Goal: Task Accomplishment & Management: Use online tool/utility

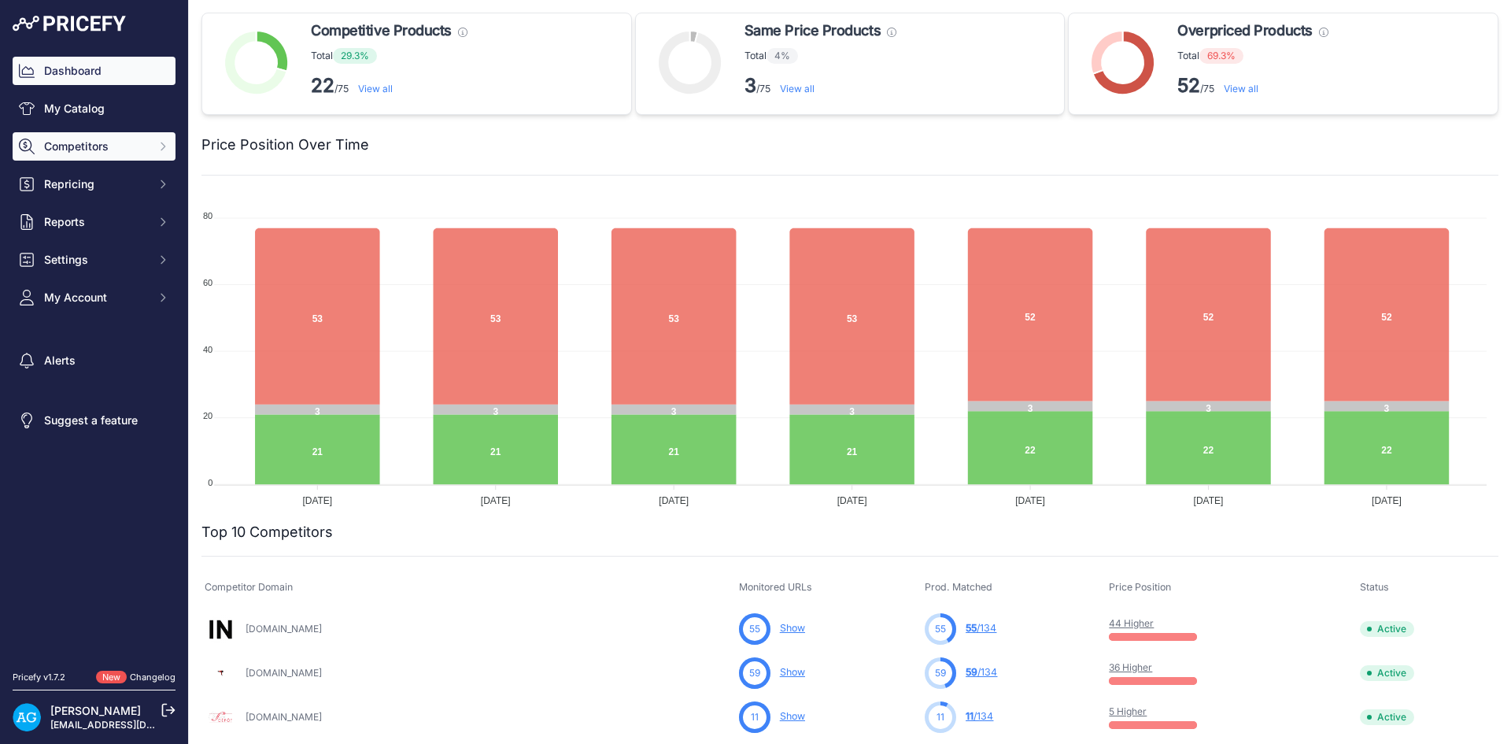
click at [111, 151] on span "Competitors" at bounding box center [95, 146] width 103 height 16
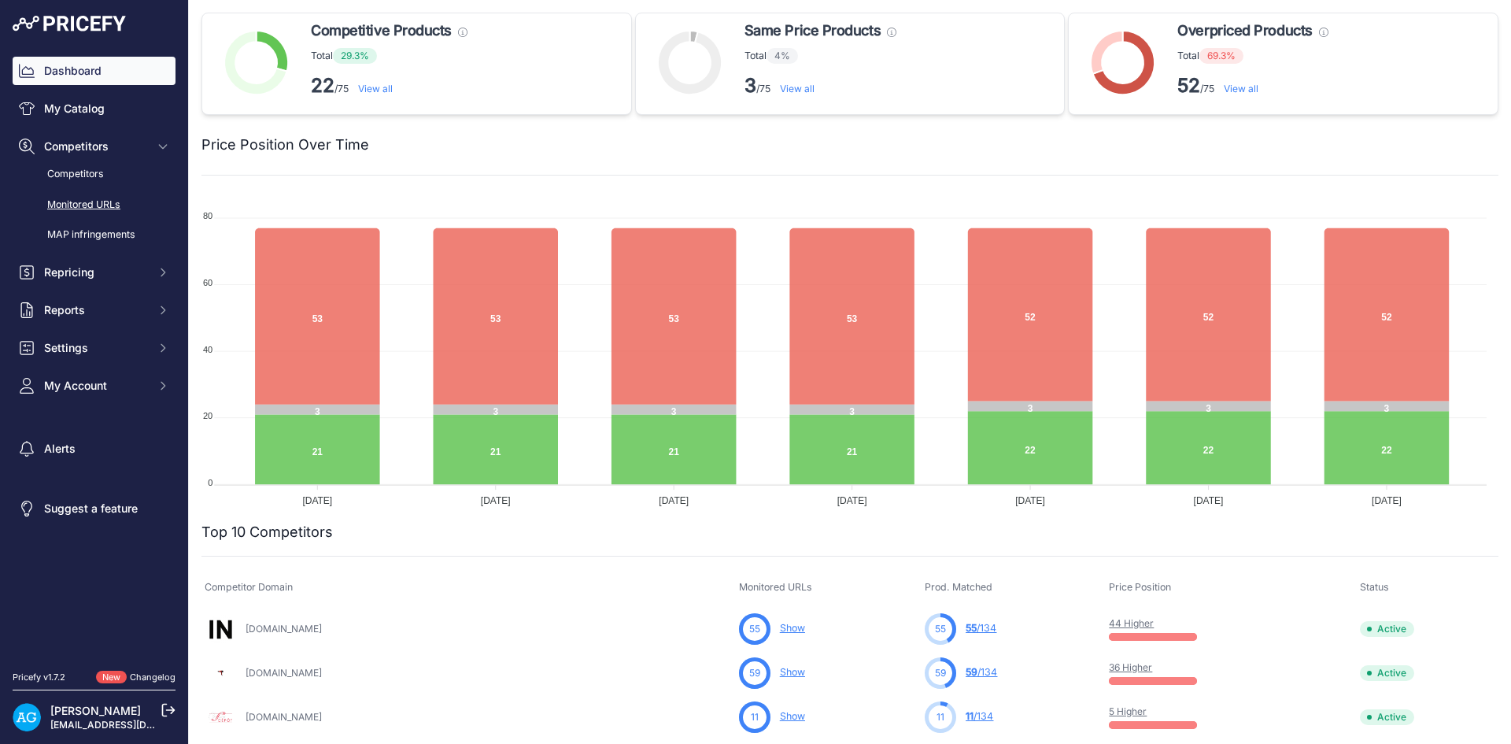
click at [94, 204] on link "Monitored URLs" at bounding box center [94, 205] width 163 height 28
click at [101, 206] on link "Monitored URLs" at bounding box center [94, 205] width 163 height 28
click at [83, 172] on link "Competitors" at bounding box center [94, 175] width 163 height 28
click at [79, 205] on link "Monitored URLs" at bounding box center [94, 205] width 163 height 28
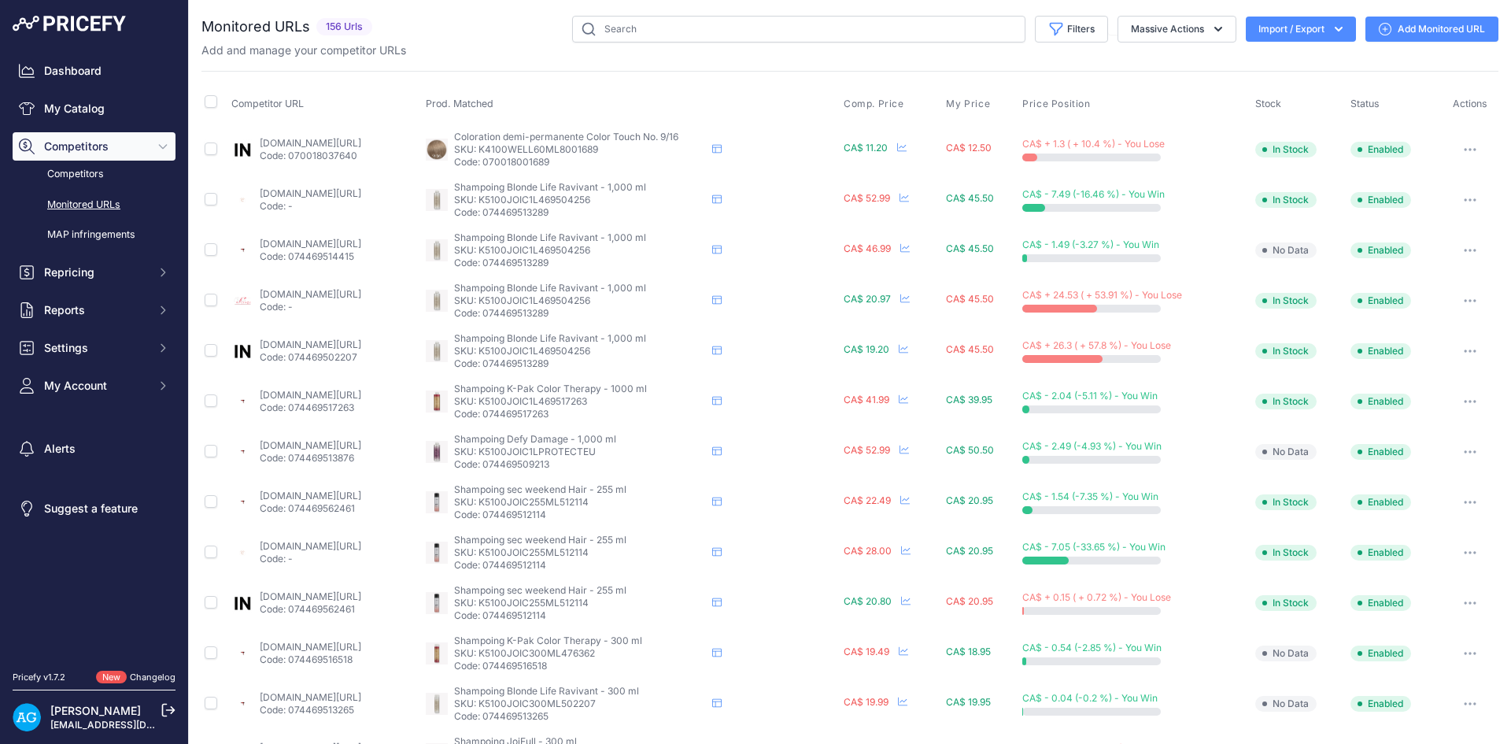
click at [1433, 24] on link "Add Monitored URL" at bounding box center [1431, 29] width 133 height 25
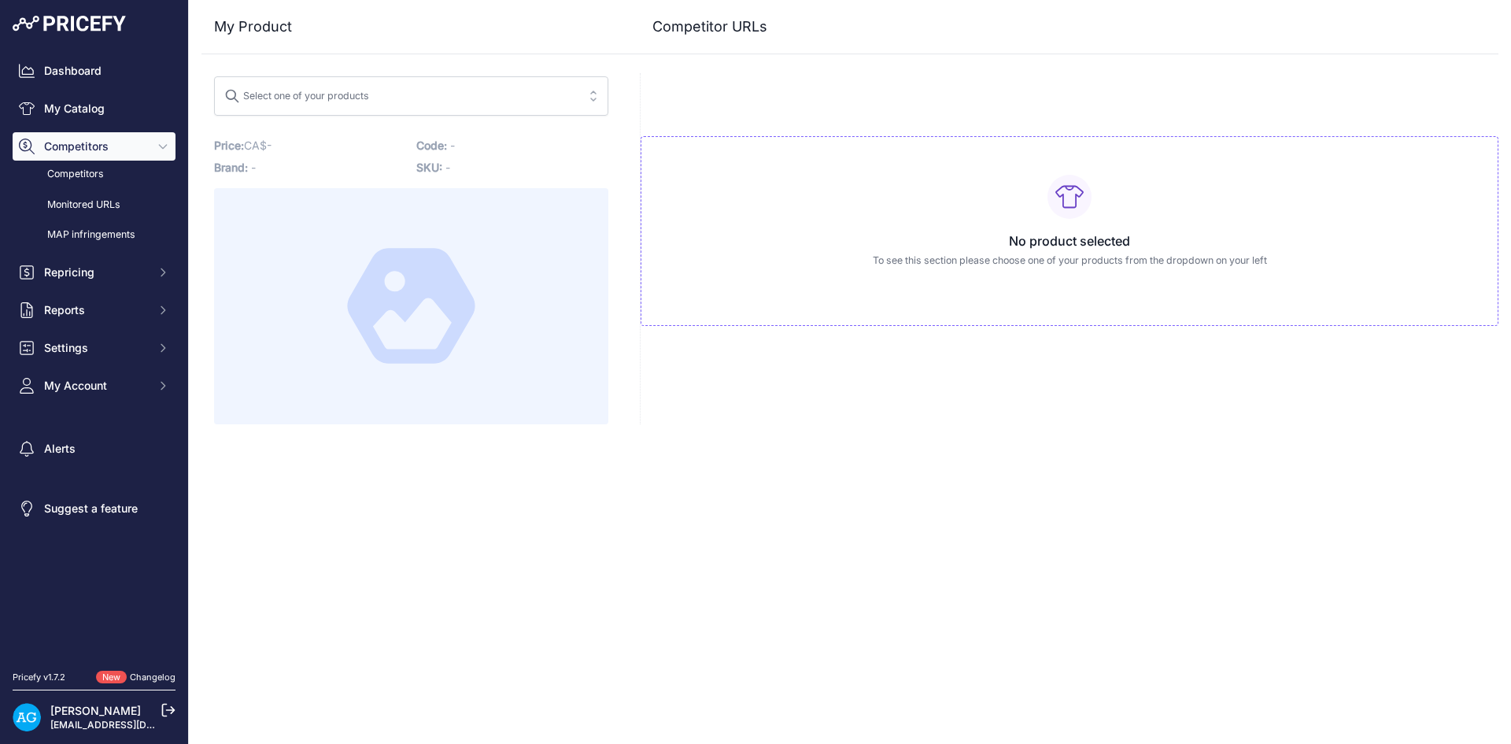
click at [513, 92] on span "Select one of your products" at bounding box center [400, 95] width 352 height 25
type input "senso"
click at [891, 485] on div "Close My Product Competitor URLs" at bounding box center [850, 372] width 1322 height 744
click at [136, 380] on span "My Account" at bounding box center [95, 386] width 103 height 16
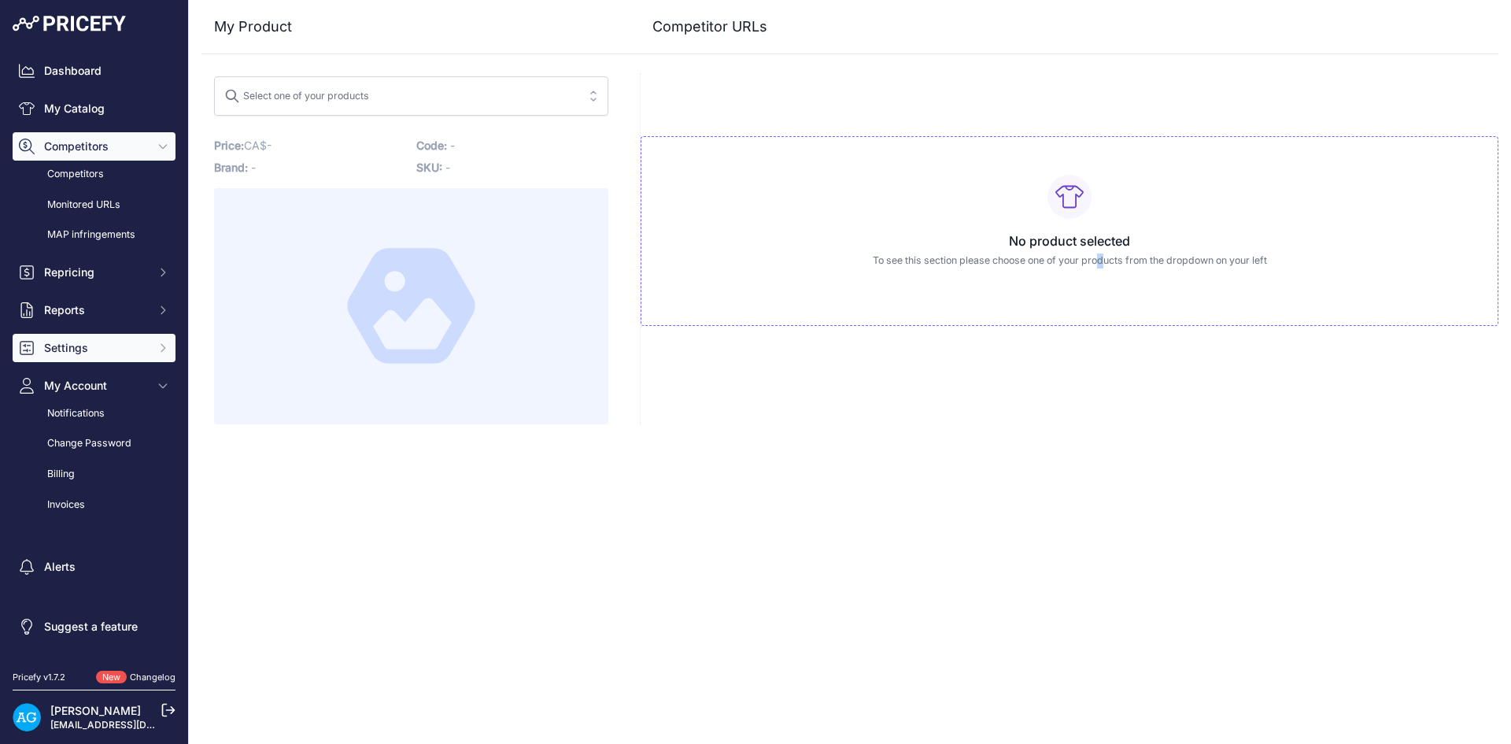
click at [124, 349] on span "Settings" at bounding box center [95, 348] width 103 height 16
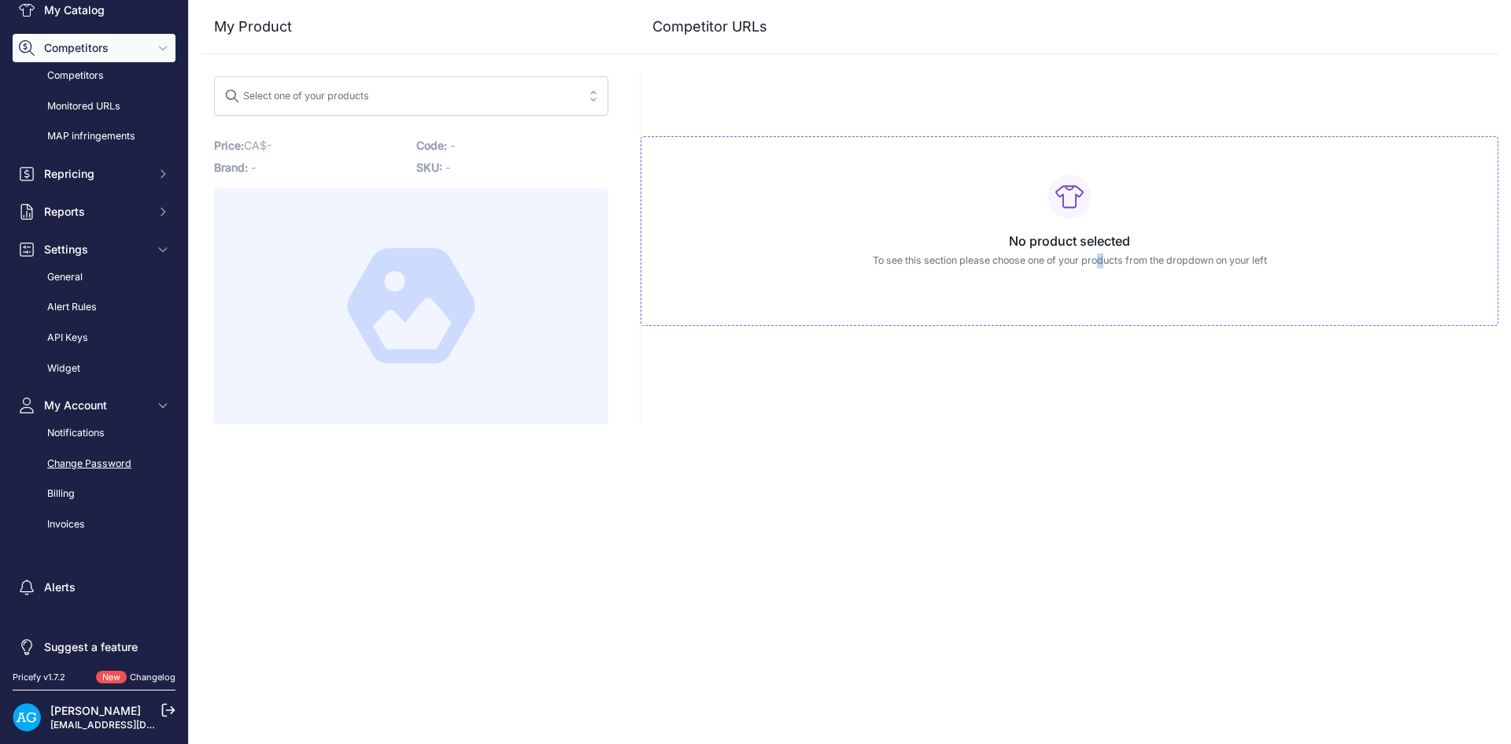
scroll to position [108, 0]
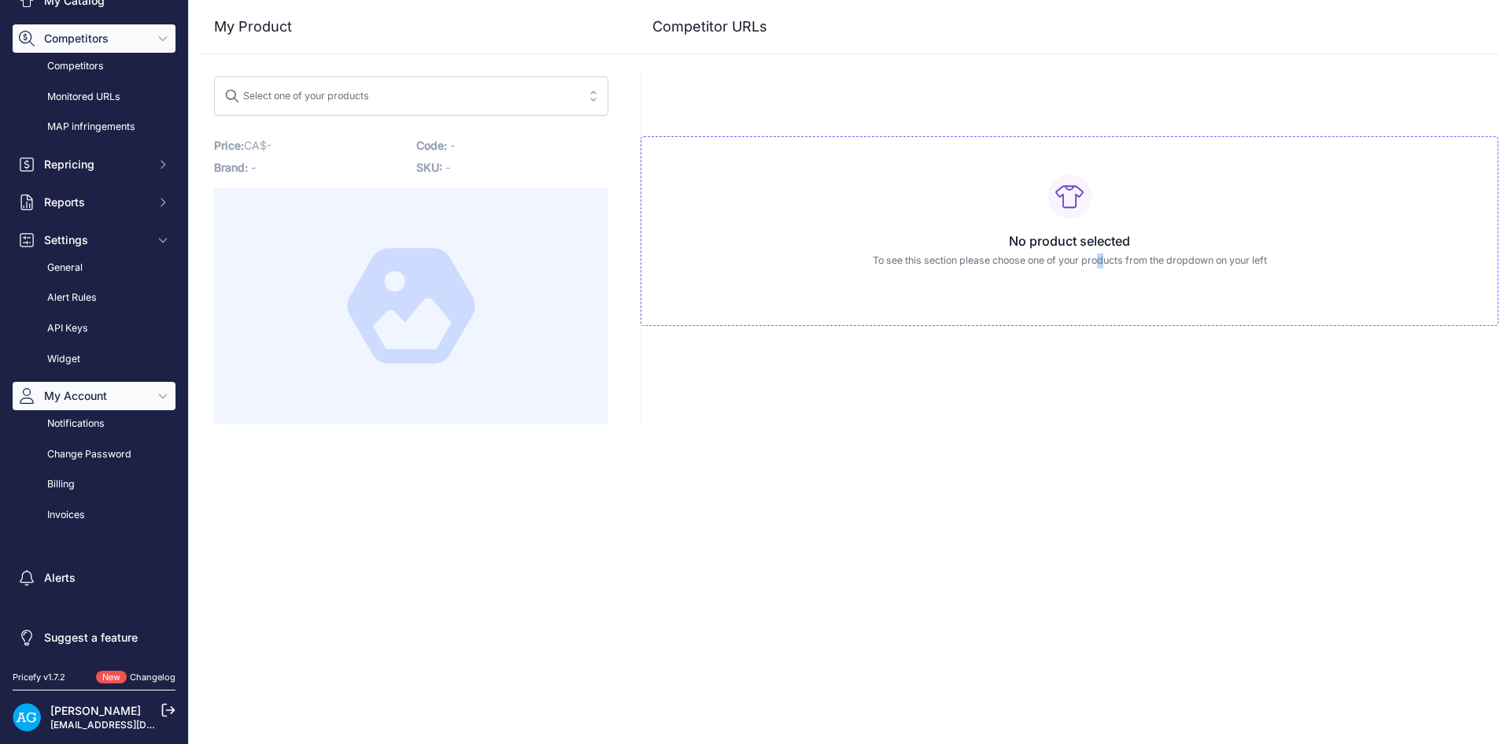
click at [157, 394] on icon "Sidebar" at bounding box center [163, 395] width 13 height 13
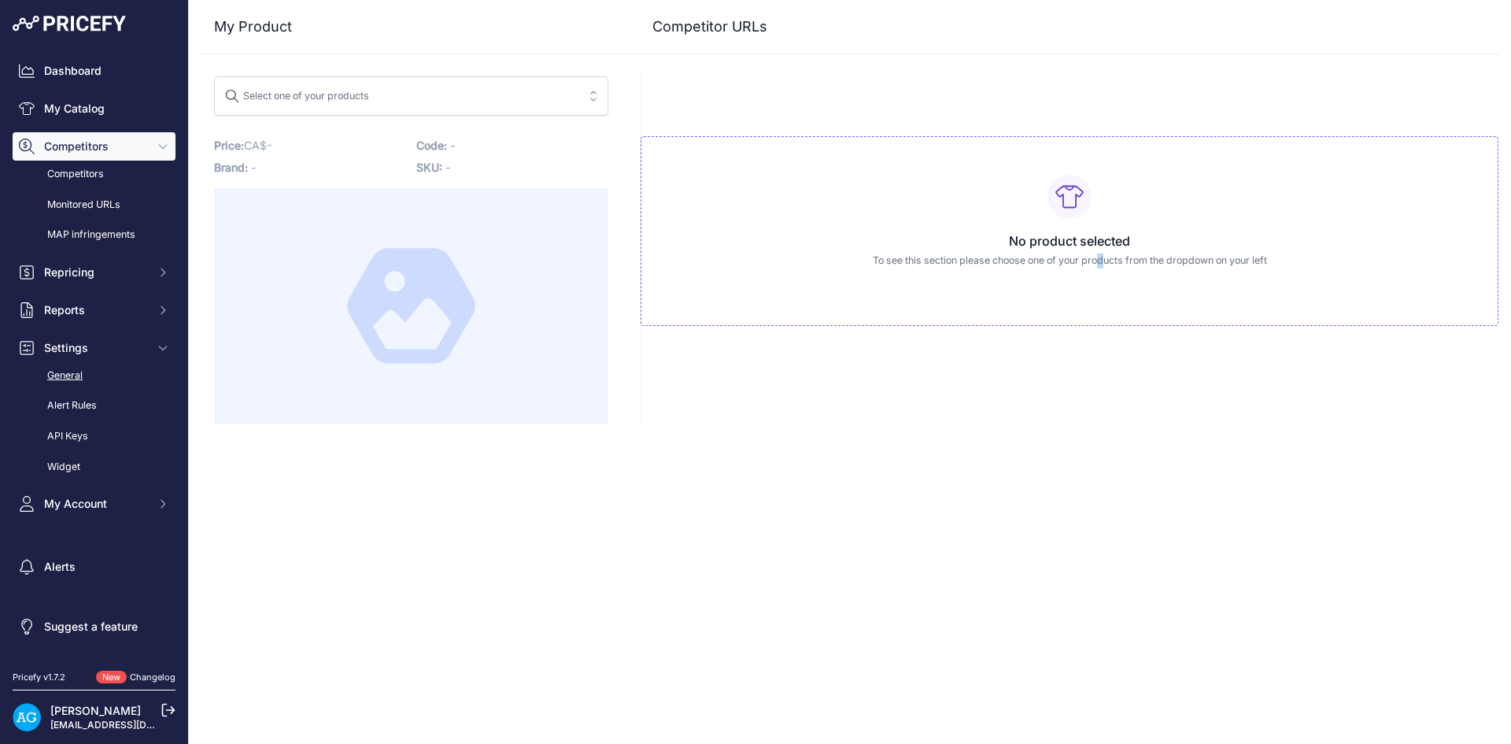
click at [96, 371] on link "General" at bounding box center [94, 376] width 163 height 28
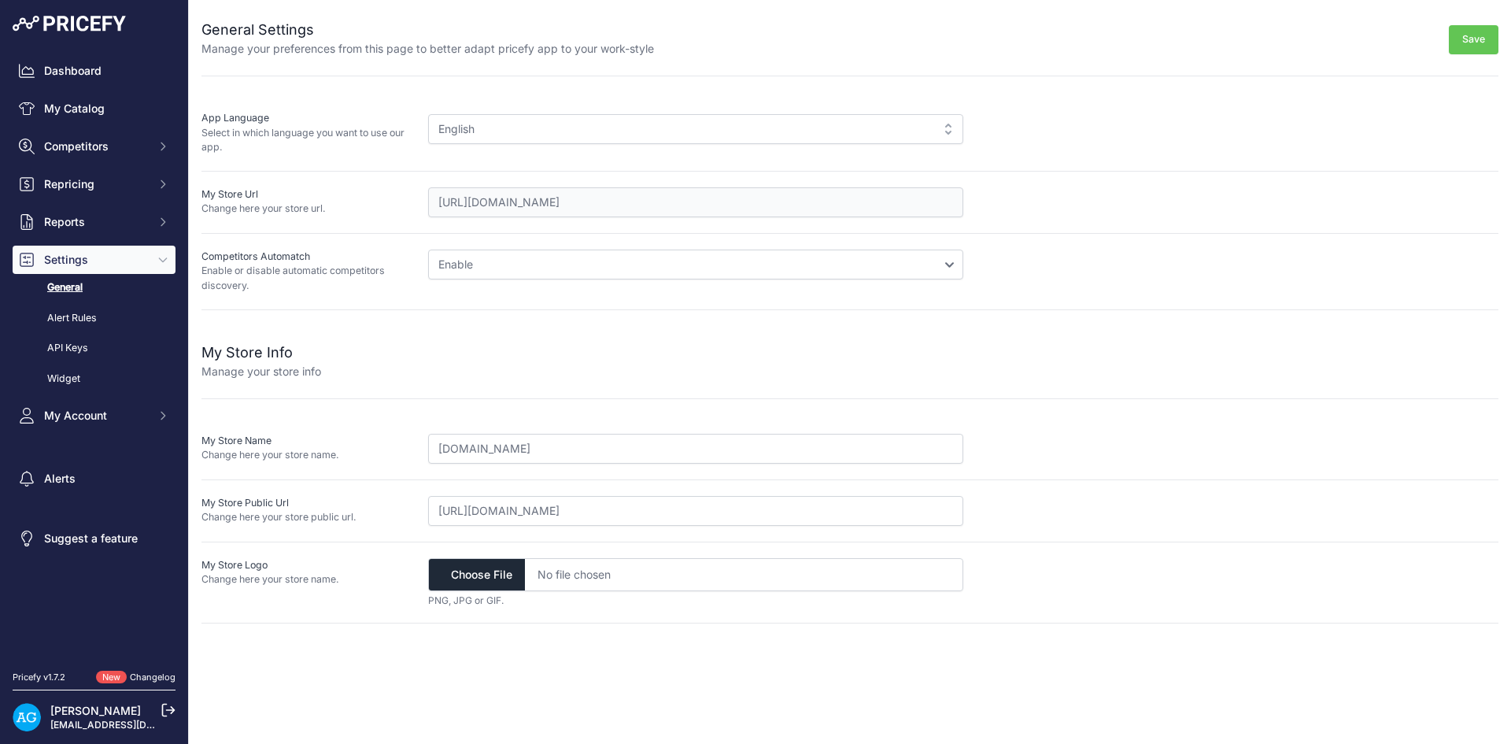
click at [507, 111] on div "English English" at bounding box center [963, 133] width 1070 height 44
click at [498, 123] on div "English" at bounding box center [695, 129] width 535 height 30
click at [950, 131] on div "English" at bounding box center [695, 129] width 535 height 30
click at [947, 131] on div "English" at bounding box center [695, 129] width 535 height 30
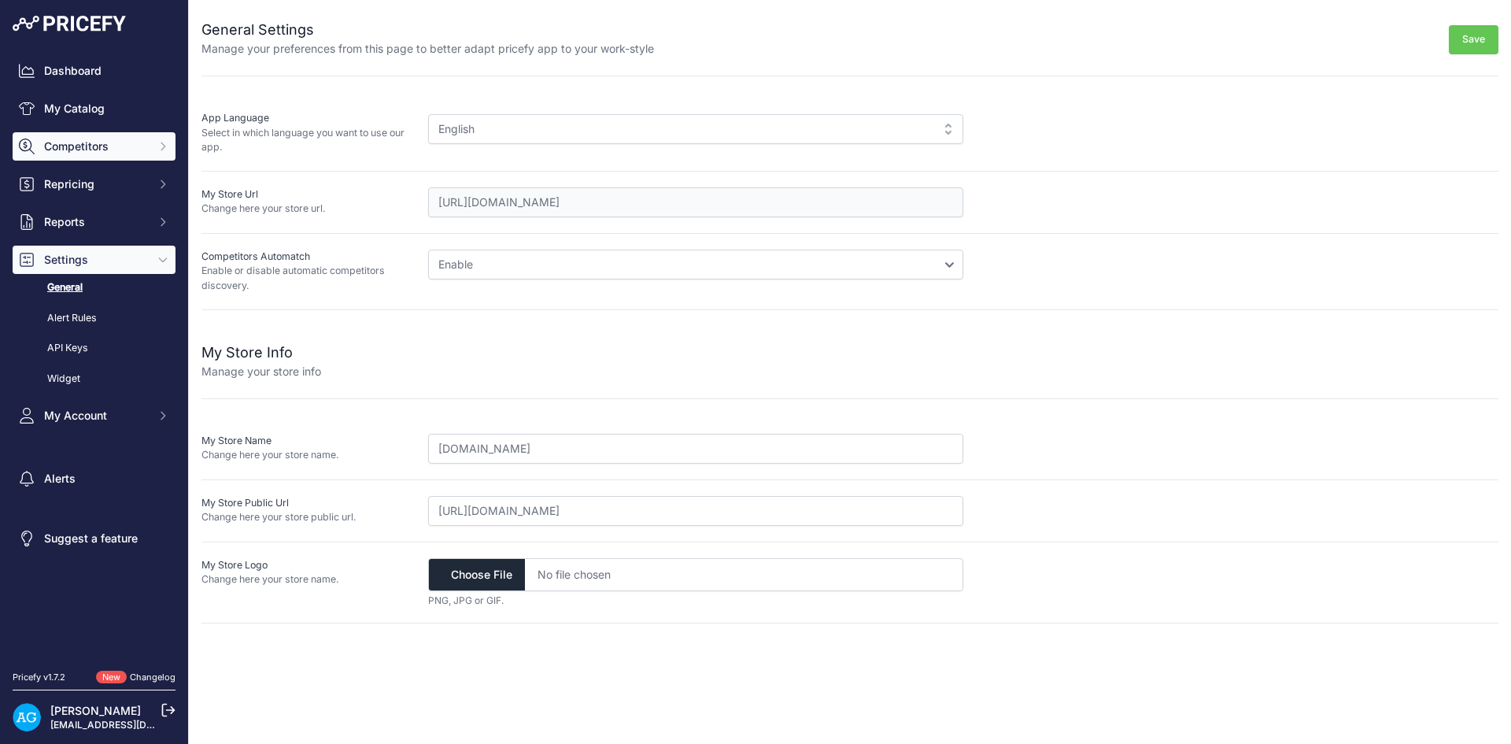
click at [87, 153] on span "Competitors" at bounding box center [95, 146] width 103 height 16
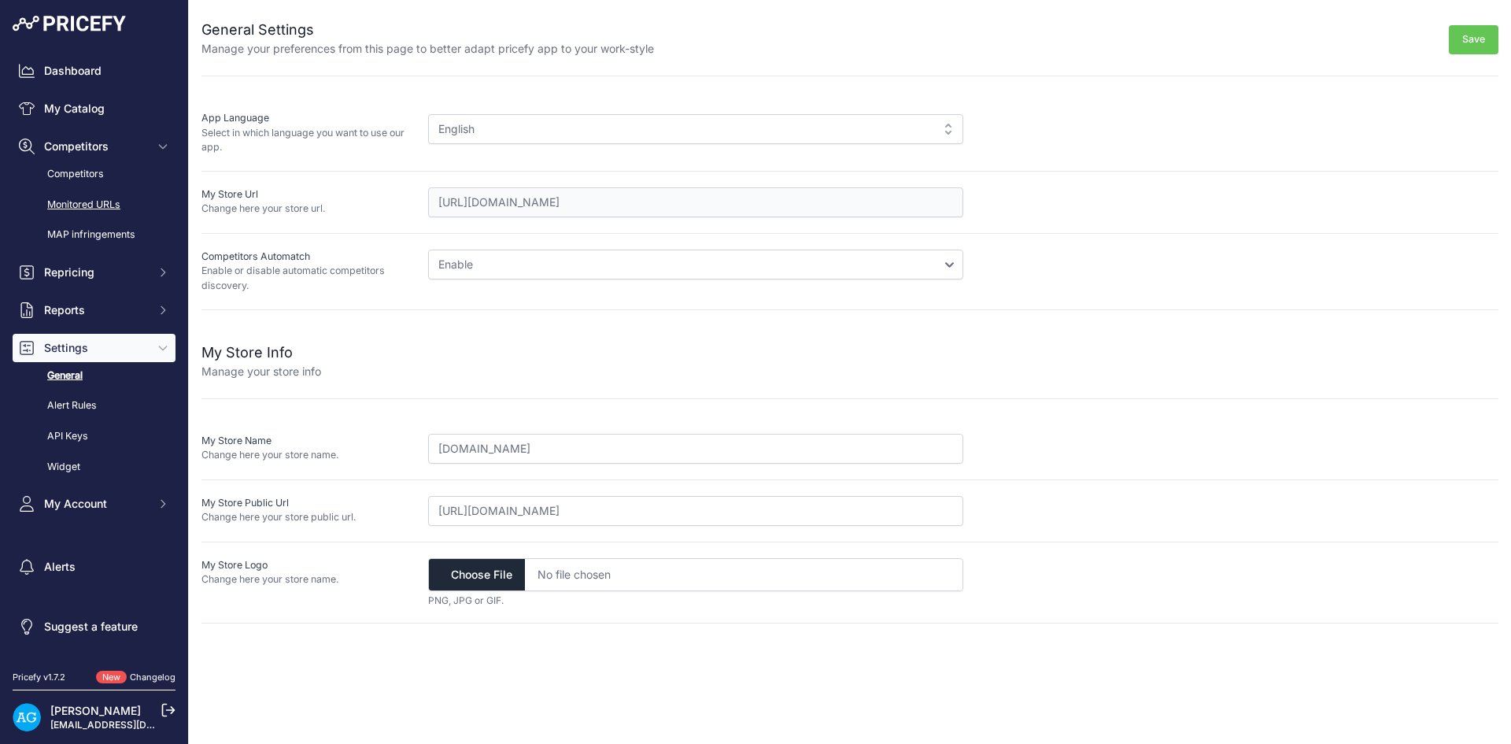
click at [91, 207] on link "Monitored URLs" at bounding box center [94, 205] width 163 height 28
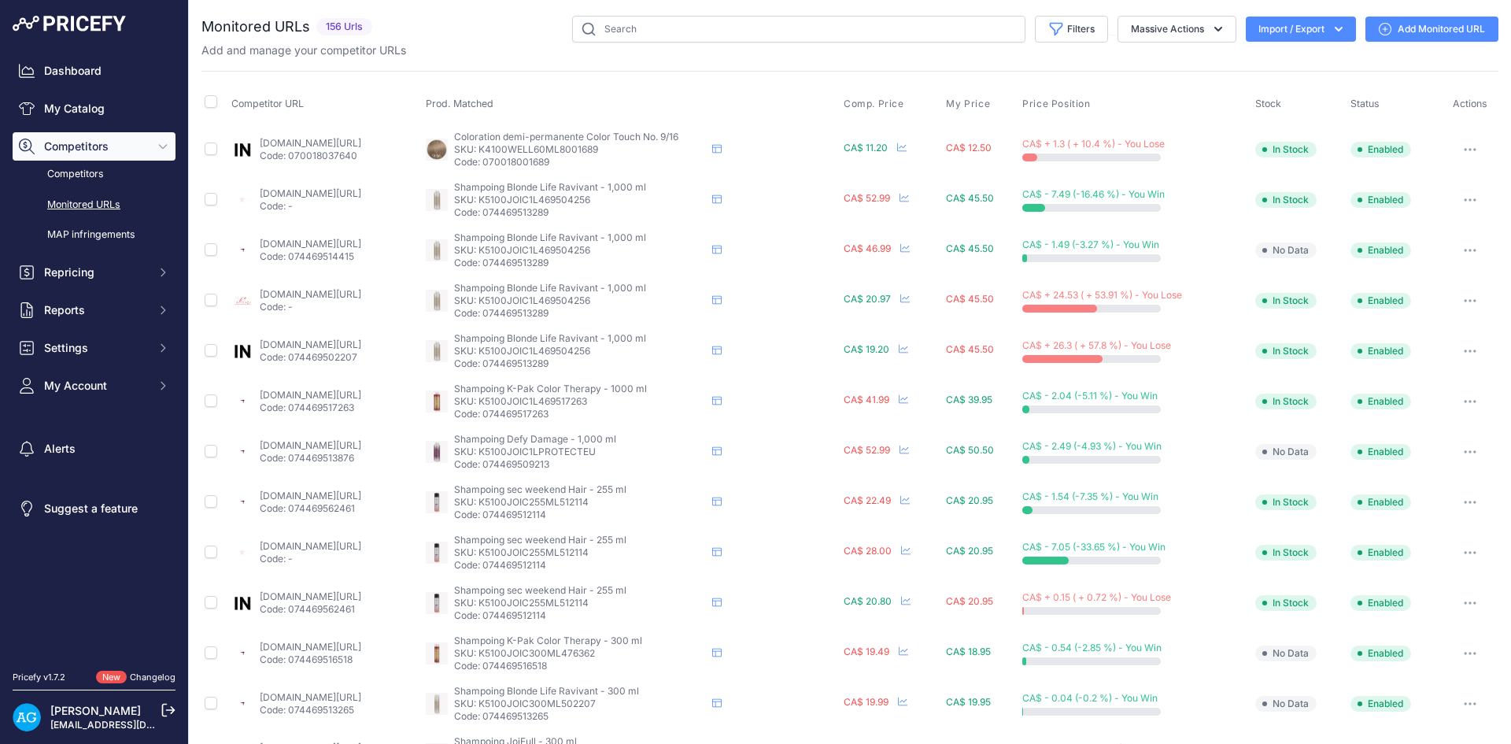
click at [1401, 35] on link "Add Monitored URL" at bounding box center [1431, 29] width 133 height 25
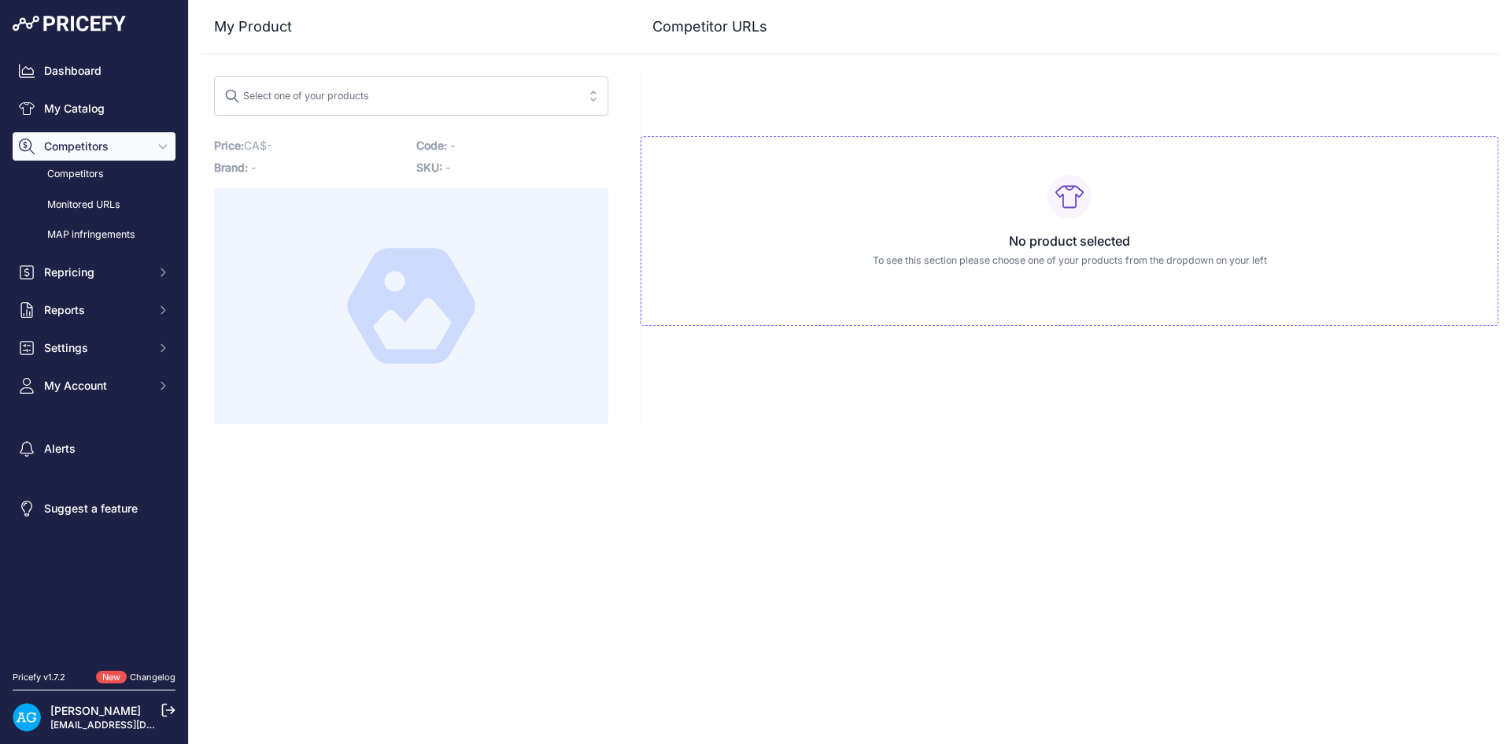
click at [493, 103] on span "Select one of your products" at bounding box center [400, 95] width 352 height 25
type input "sen"
click at [557, 97] on input "sen" at bounding box center [400, 95] width 352 height 25
drag, startPoint x: 464, startPoint y: 519, endPoint x: 412, endPoint y: 674, distance: 163.0
